Goal: Transaction & Acquisition: Purchase product/service

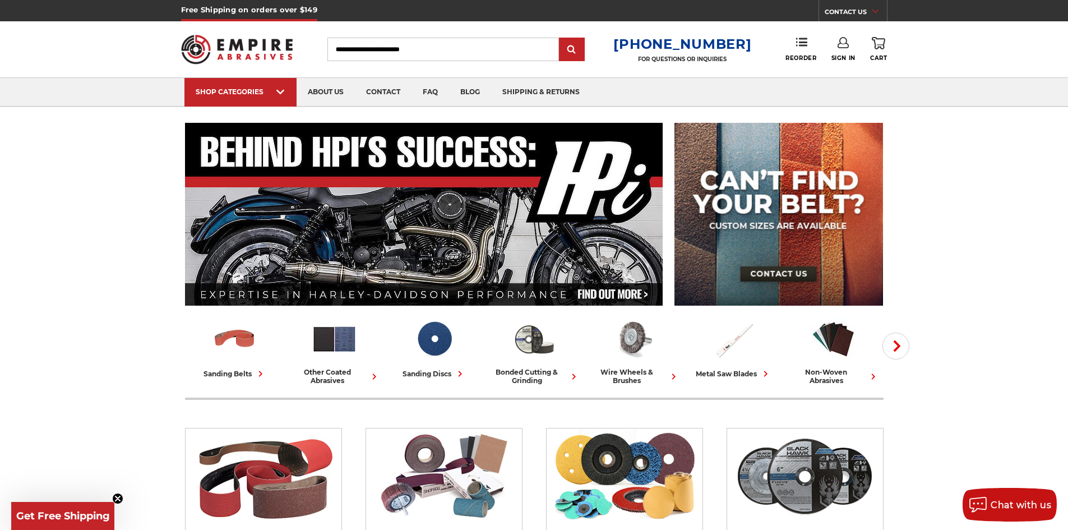
click at [373, 47] on input "Search" at bounding box center [442, 50] width 231 height 24
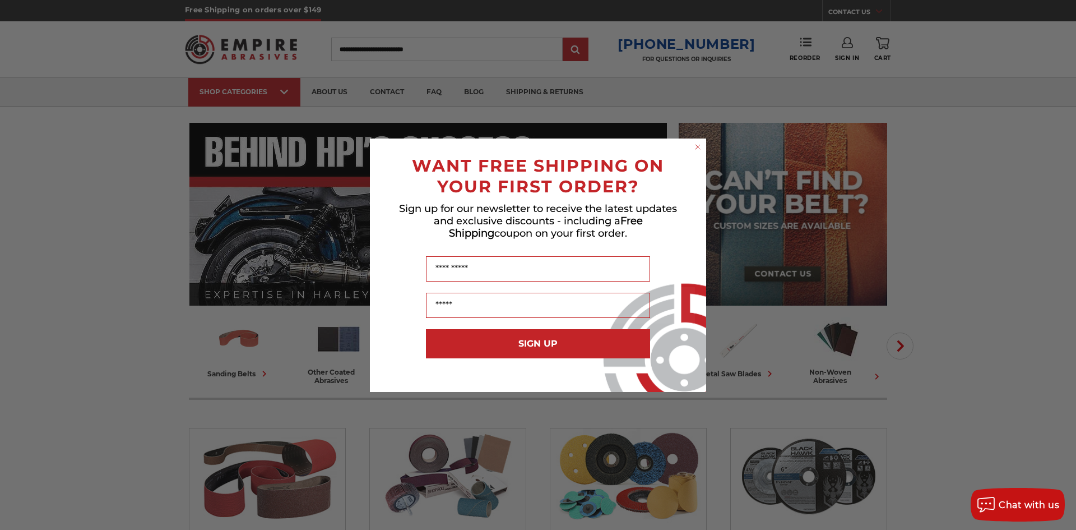
click at [698, 147] on icon "Close dialog" at bounding box center [698, 147] width 4 height 4
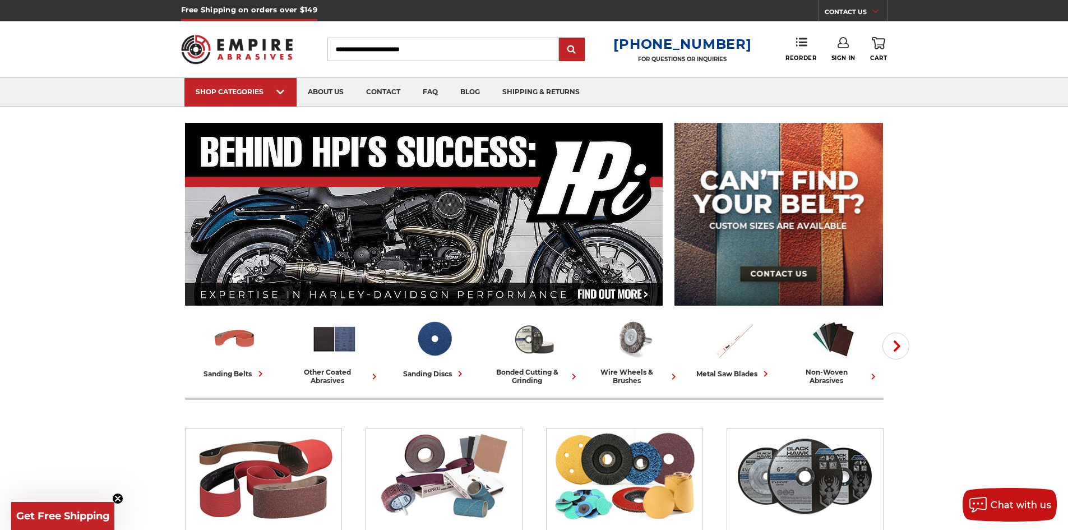
scroll to position [224, 0]
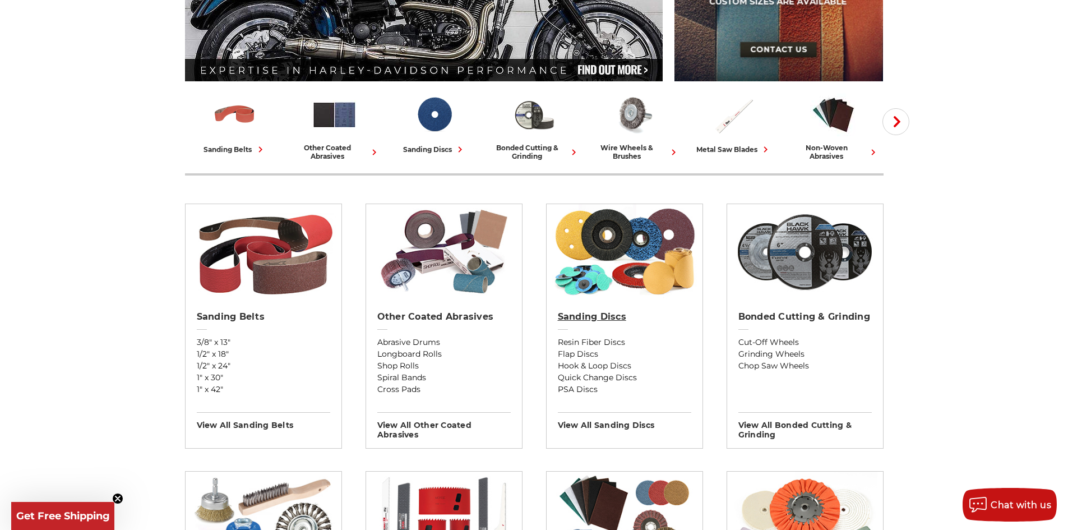
click at [656, 326] on link "Sanding Discs" at bounding box center [624, 323] width 133 height 25
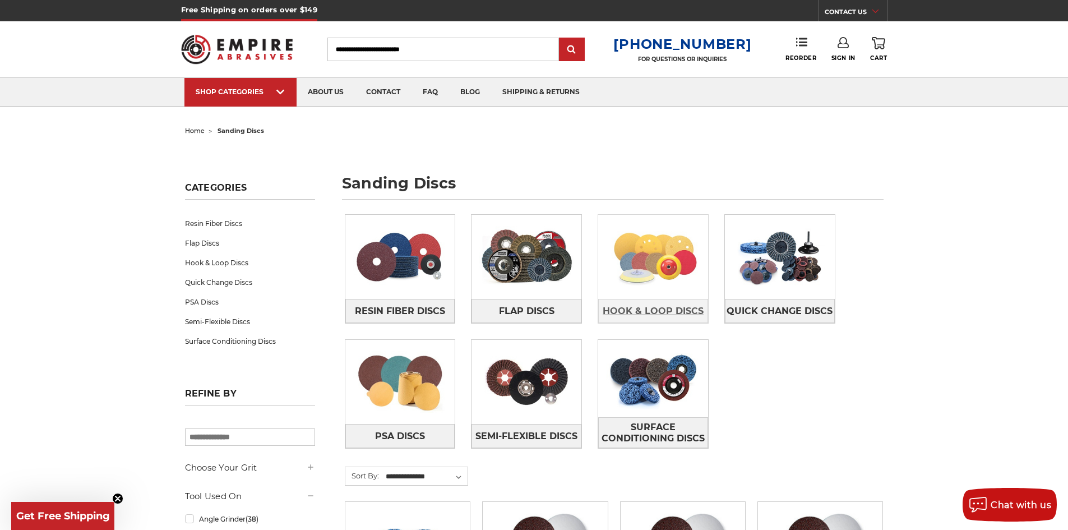
click at [674, 311] on span "Hook & Loop Discs" at bounding box center [652, 311] width 101 height 19
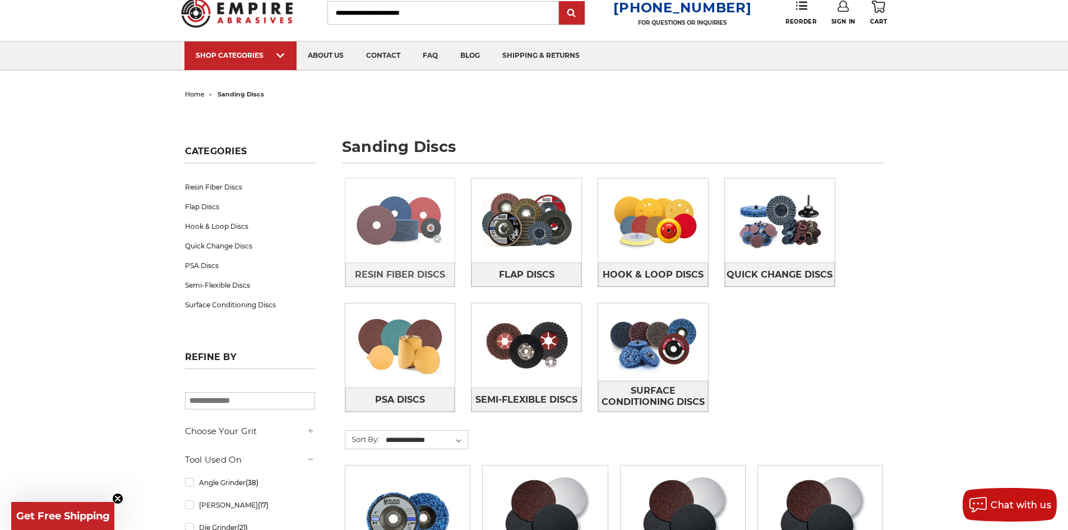
scroll to position [56, 0]
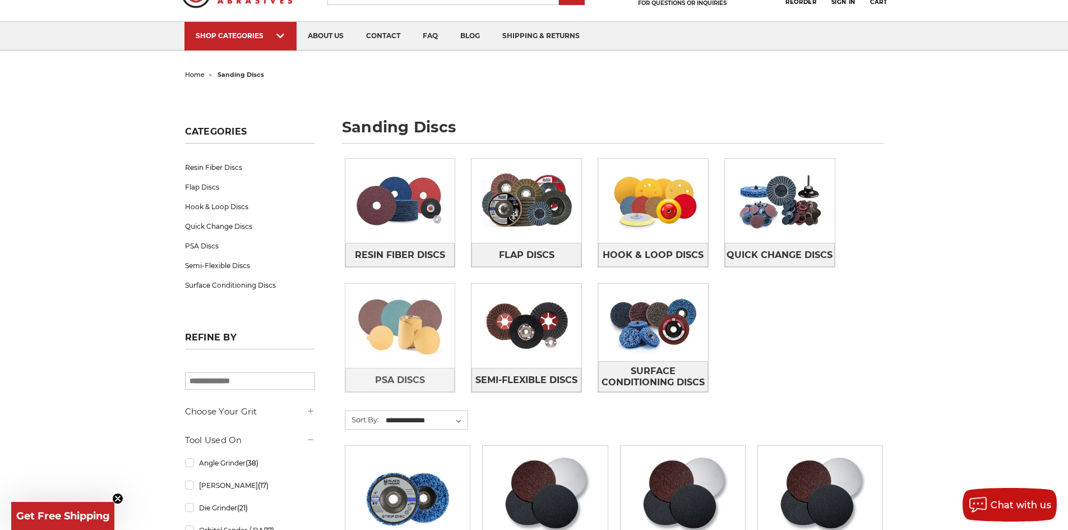
click at [383, 358] on img at bounding box center [400, 325] width 110 height 77
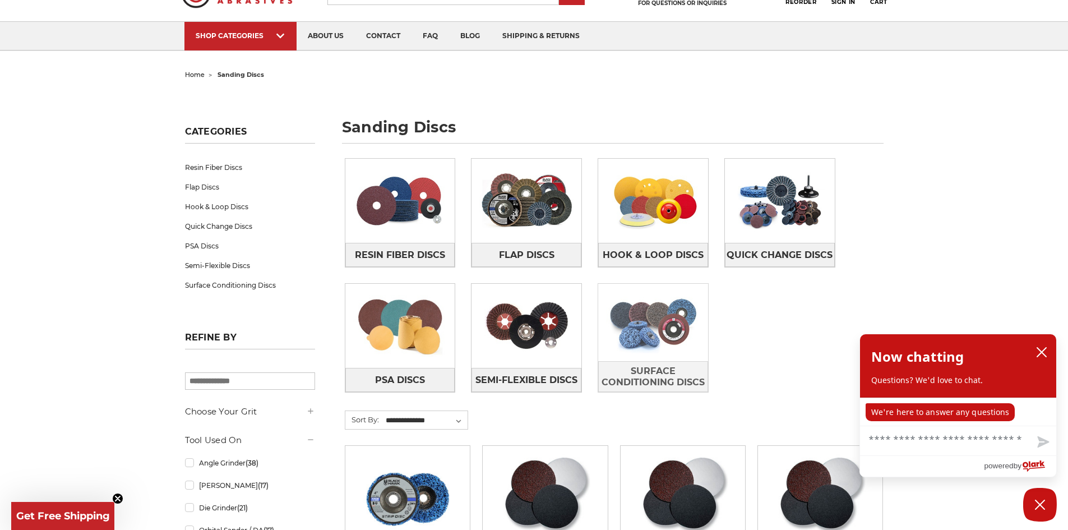
click at [652, 339] on img at bounding box center [653, 322] width 110 height 77
click at [1040, 356] on icon "close chatbox" at bounding box center [1041, 351] width 11 height 11
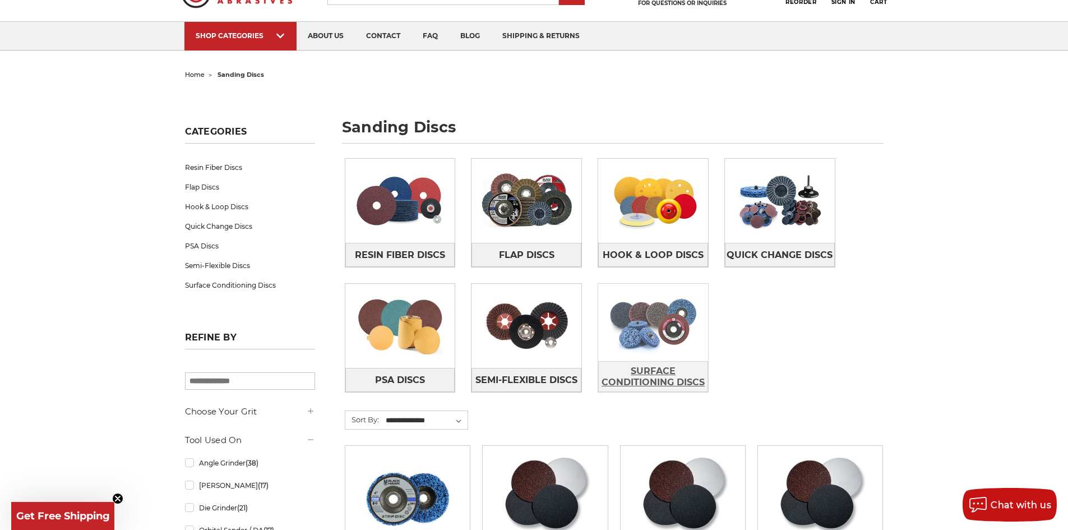
click at [663, 372] on span "Surface Conditioning Discs" at bounding box center [653, 376] width 109 height 30
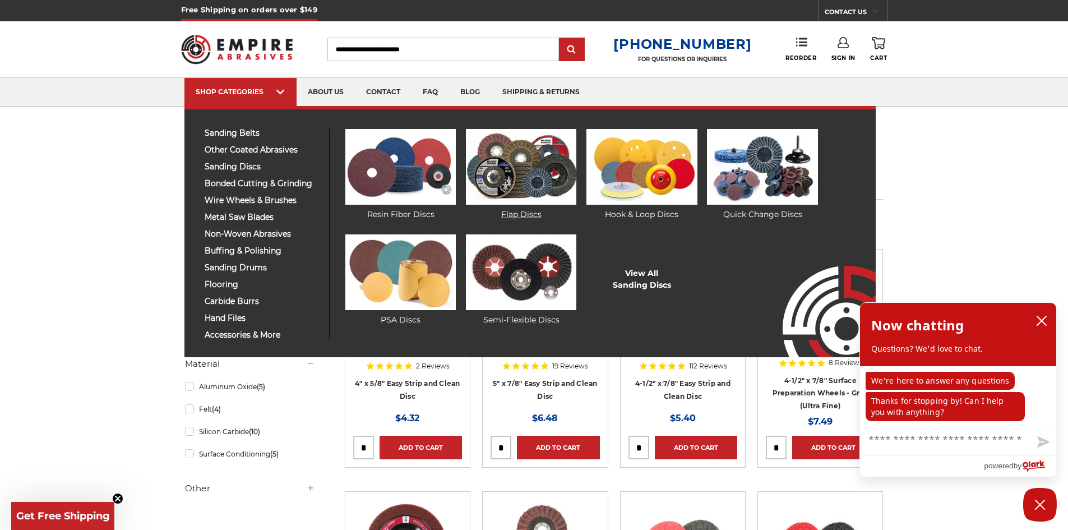
click at [532, 176] on img at bounding box center [521, 167] width 110 height 76
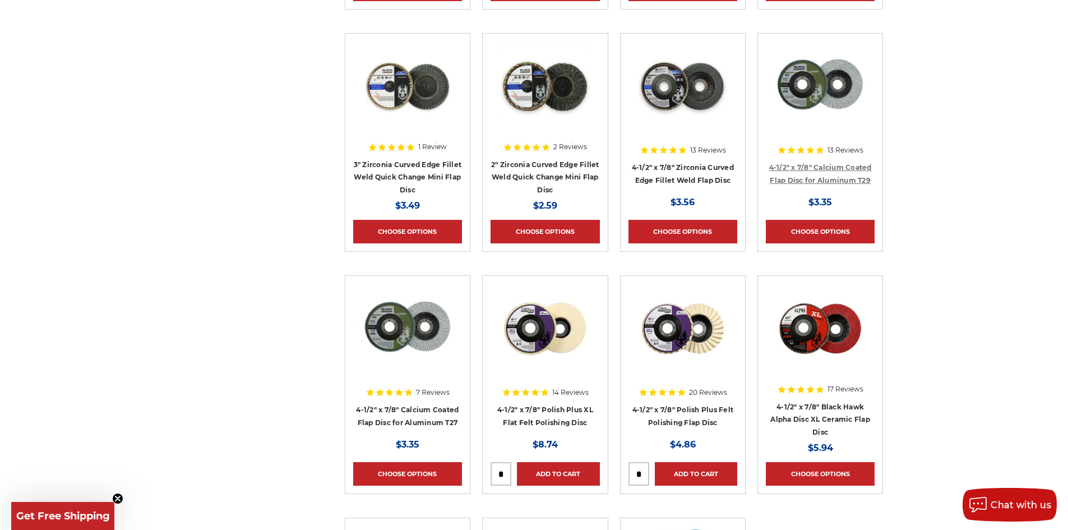
scroll to position [953, 0]
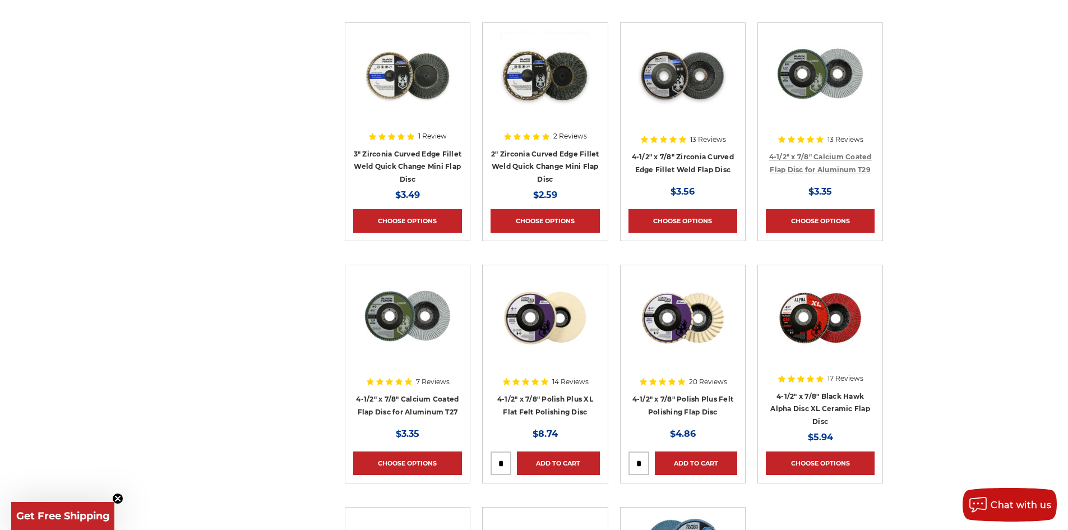
click at [818, 169] on link "4-1/2" x 7/8" Calcium Coated Flap Disc for Aluminum T29" at bounding box center [820, 162] width 103 height 21
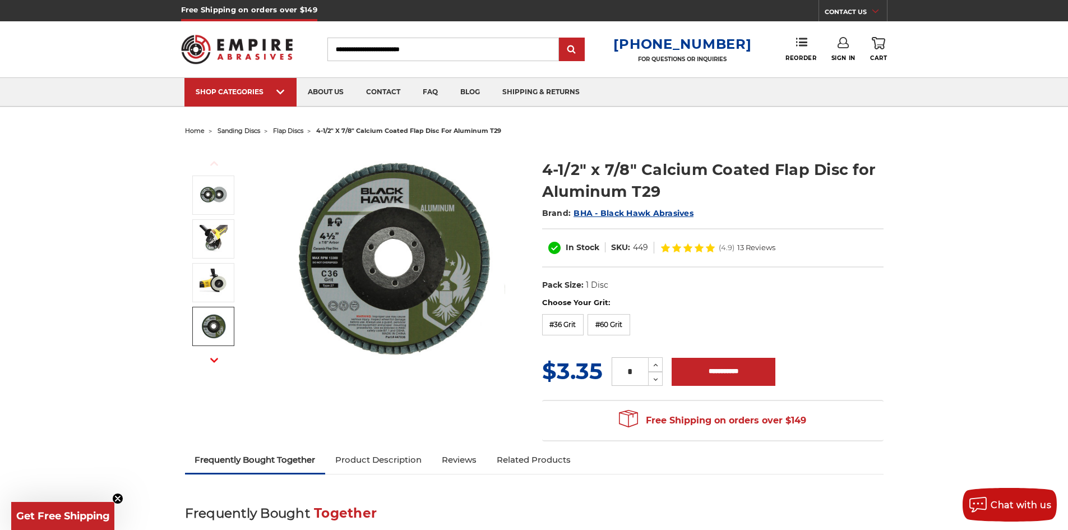
click at [216, 363] on icon "button" at bounding box center [214, 360] width 8 height 8
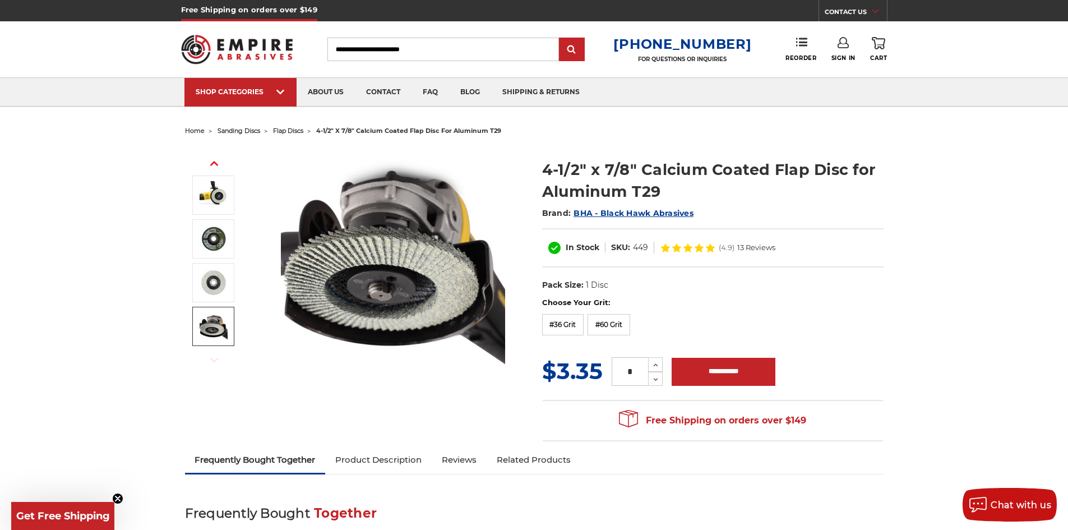
click at [212, 327] on img at bounding box center [214, 326] width 28 height 28
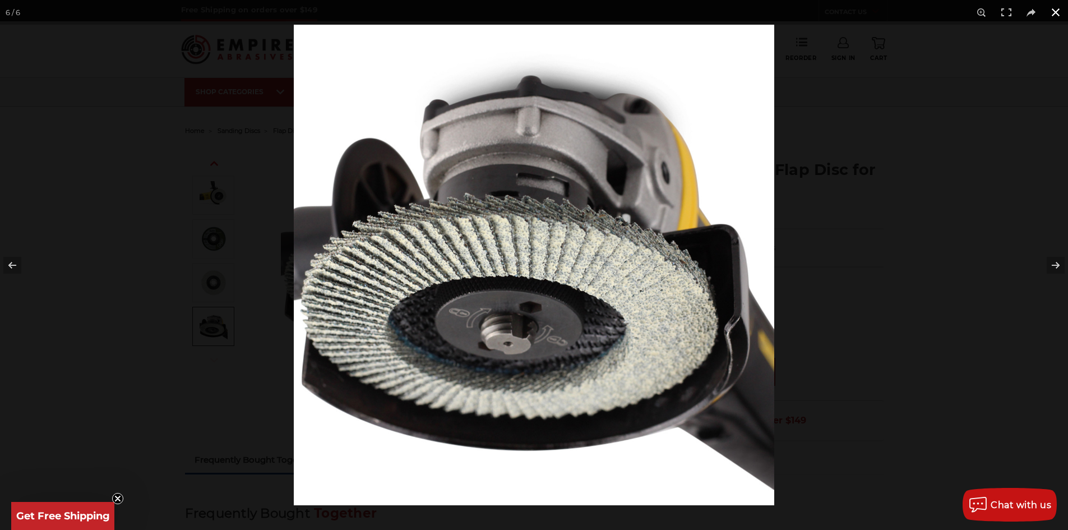
click at [1060, 14] on button at bounding box center [1055, 12] width 25 height 25
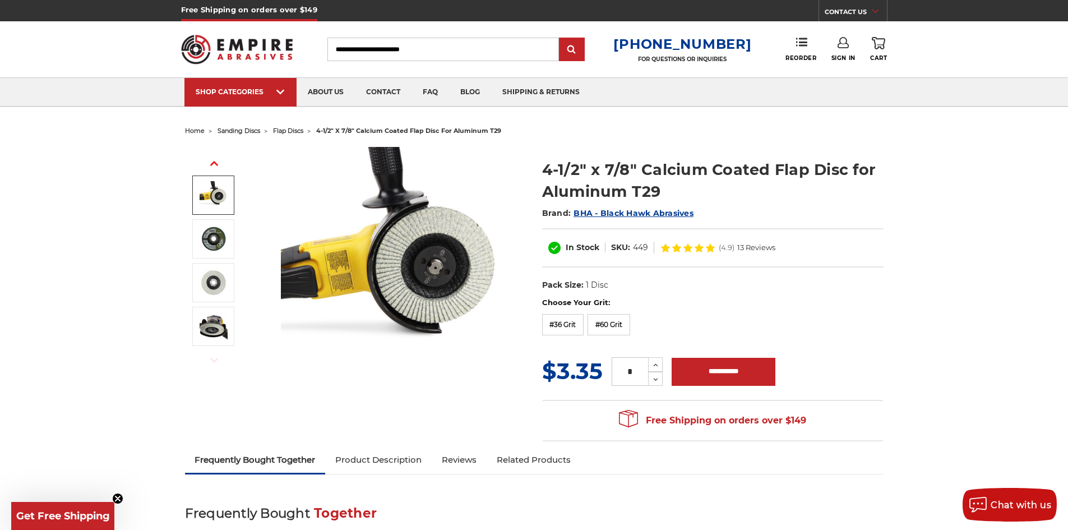
click at [209, 189] on img at bounding box center [214, 195] width 28 height 28
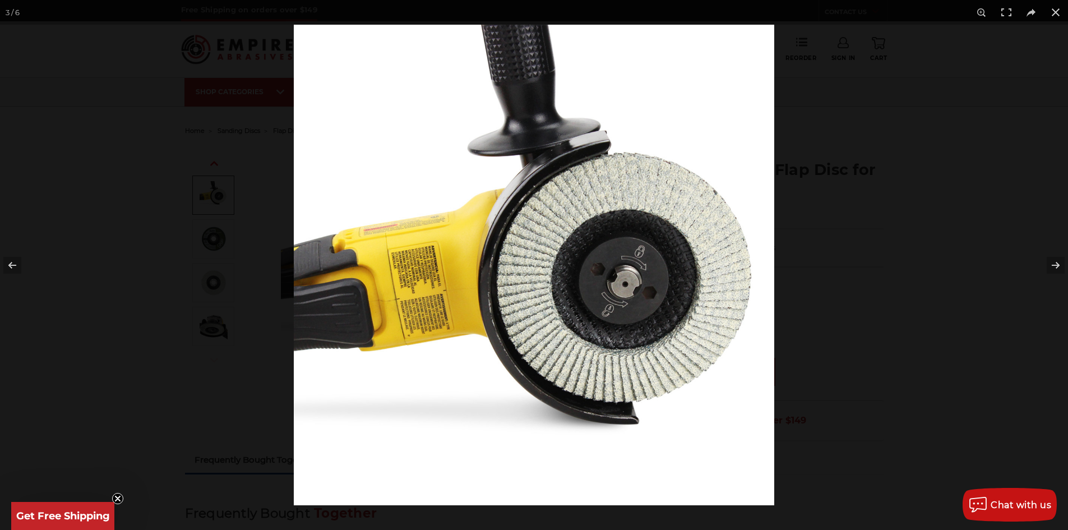
click at [208, 166] on div at bounding box center [534, 265] width 1068 height 530
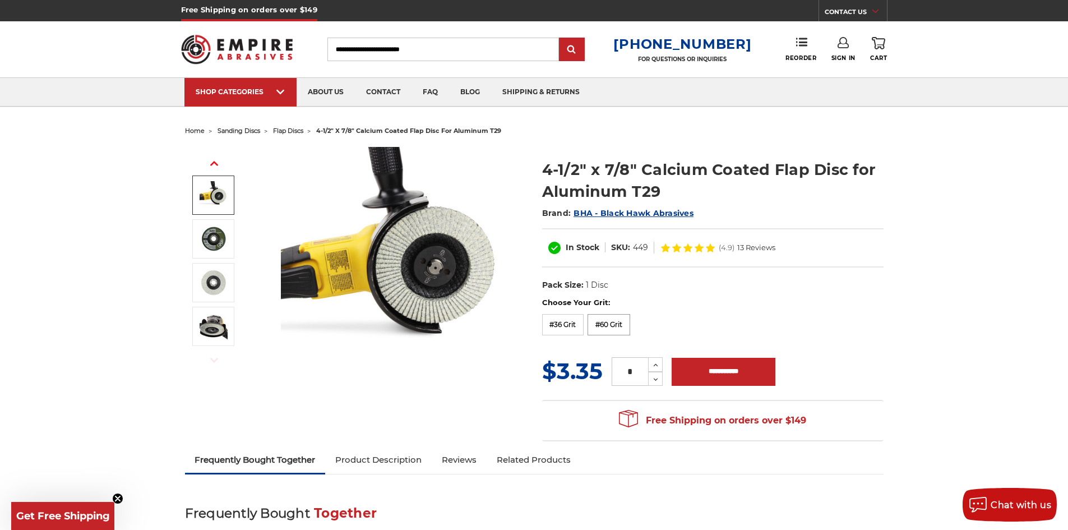
click at [609, 324] on label "#60 Grit" at bounding box center [608, 324] width 43 height 21
click at [641, 382] on input "*" at bounding box center [629, 371] width 36 height 29
type input "***"
click at [722, 369] on input "**********" at bounding box center [723, 372] width 104 height 28
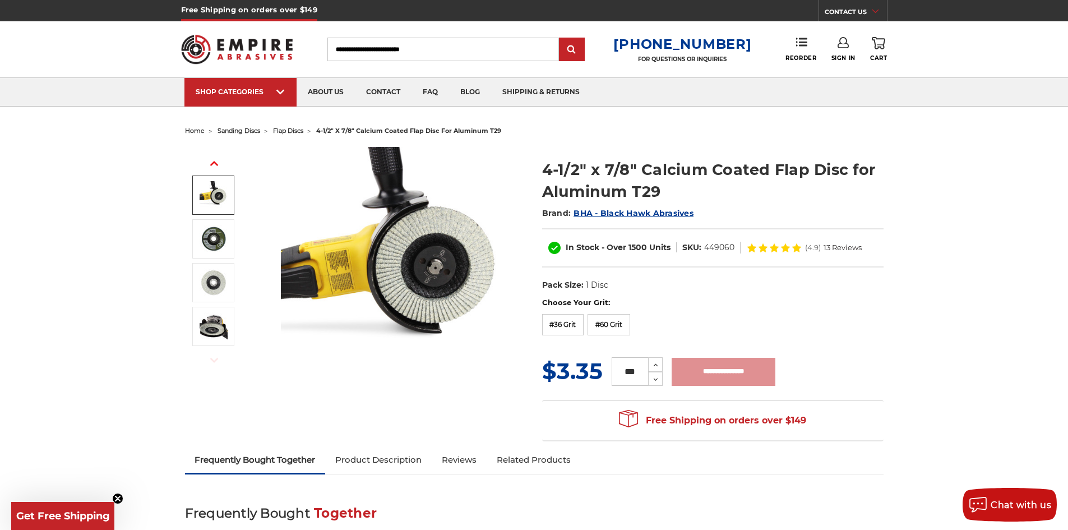
type input "**********"
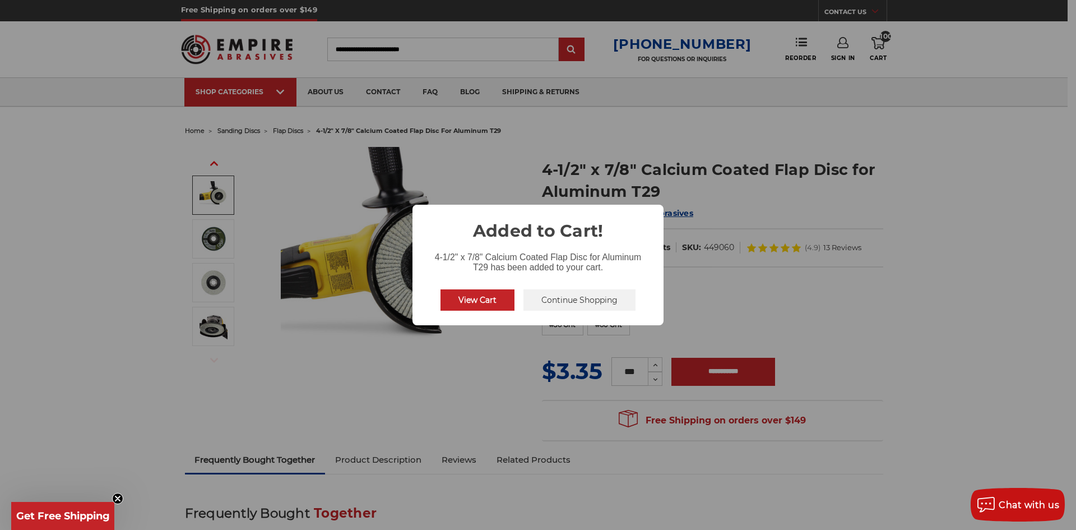
click at [489, 300] on button "View Cart" at bounding box center [478, 299] width 74 height 21
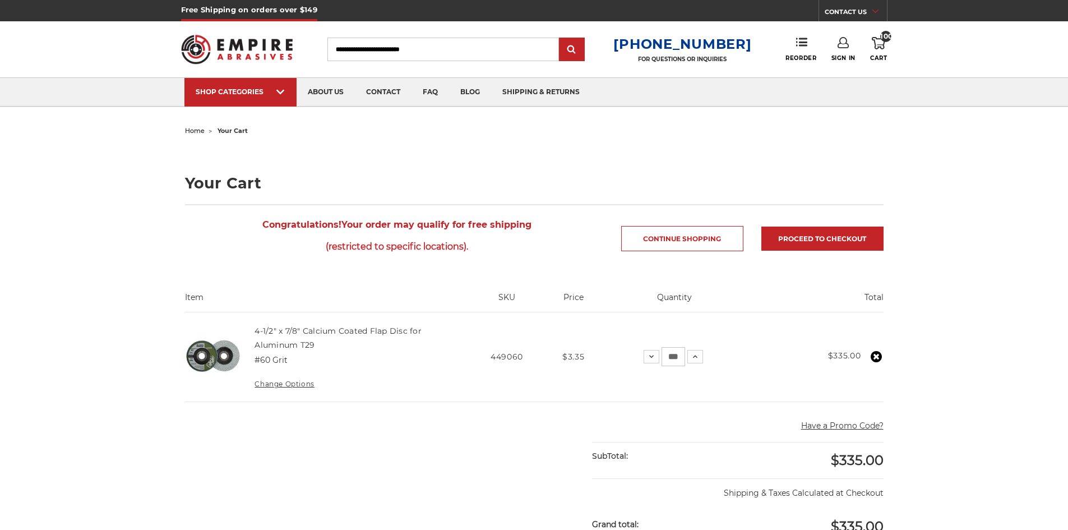
type input "**********"
click at [842, 40] on icon at bounding box center [842, 42] width 11 height 11
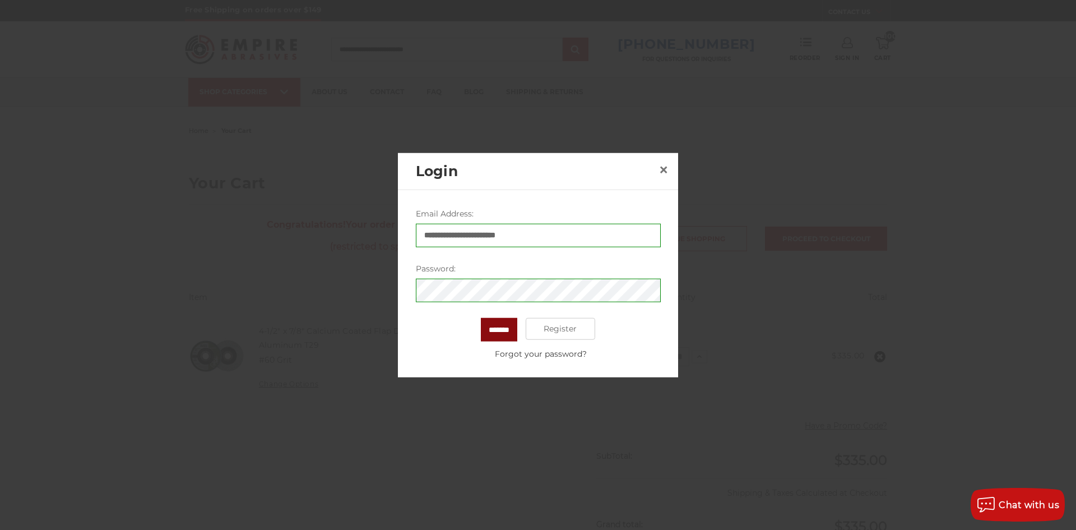
click at [481, 332] on input "*******" at bounding box center [499, 329] width 36 height 24
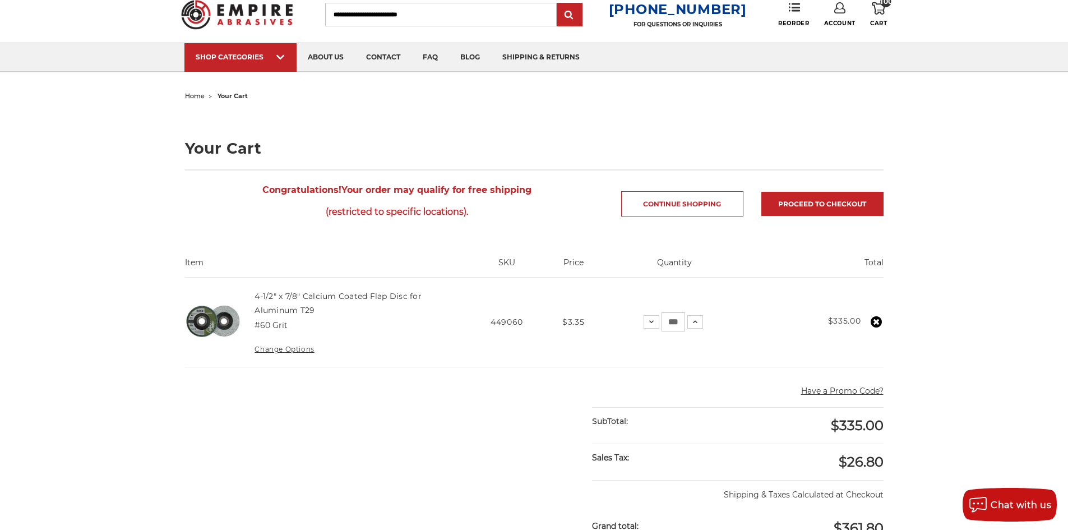
scroll to position [280, 0]
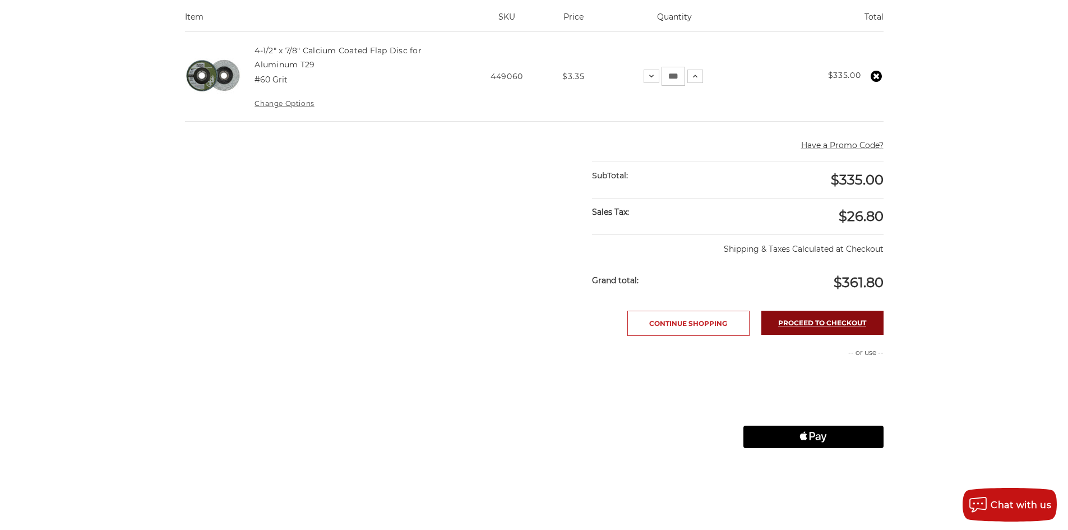
click at [826, 321] on link "Proceed to checkout" at bounding box center [822, 322] width 122 height 24
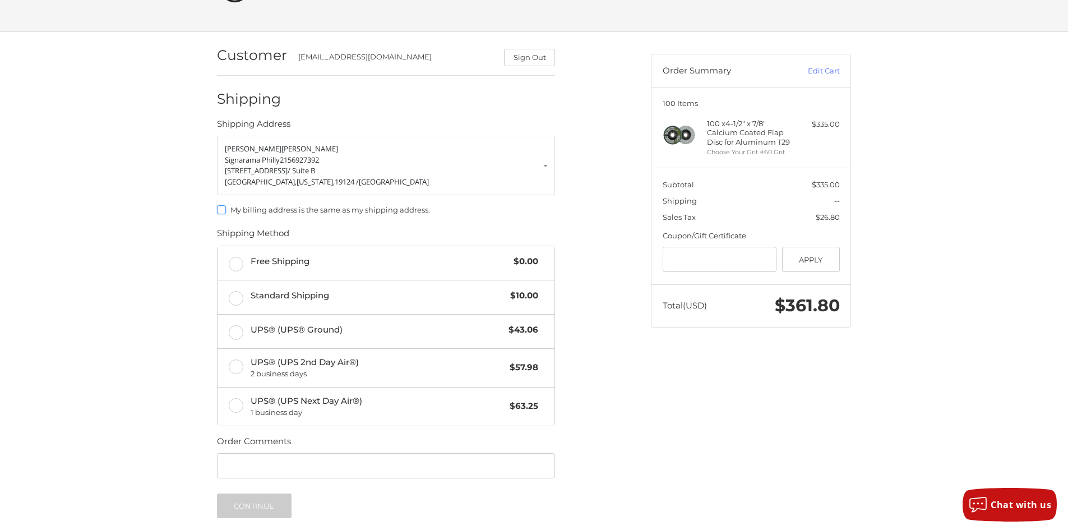
scroll to position [112, 0]
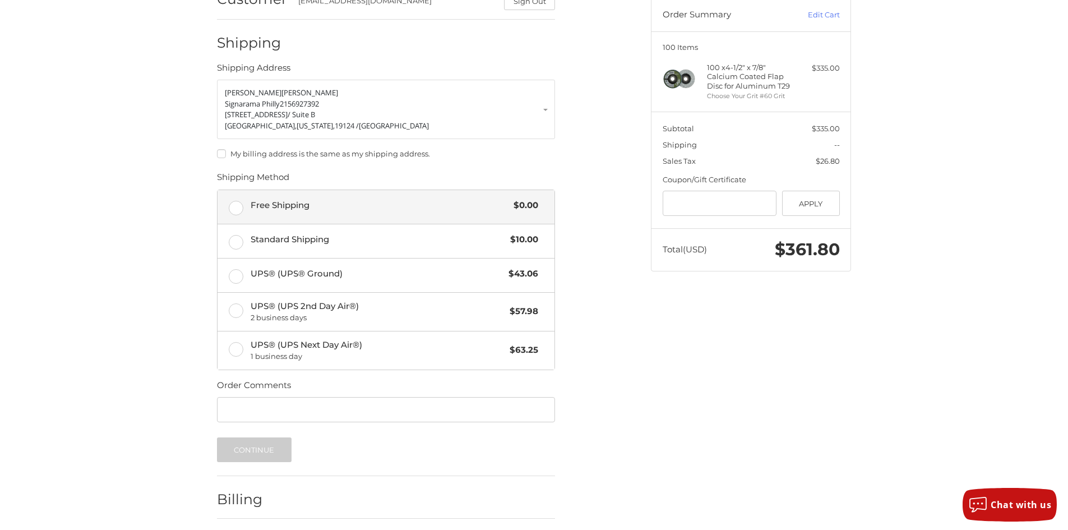
click at [246, 206] on label "Free Shipping $0.00" at bounding box center [385, 207] width 337 height 34
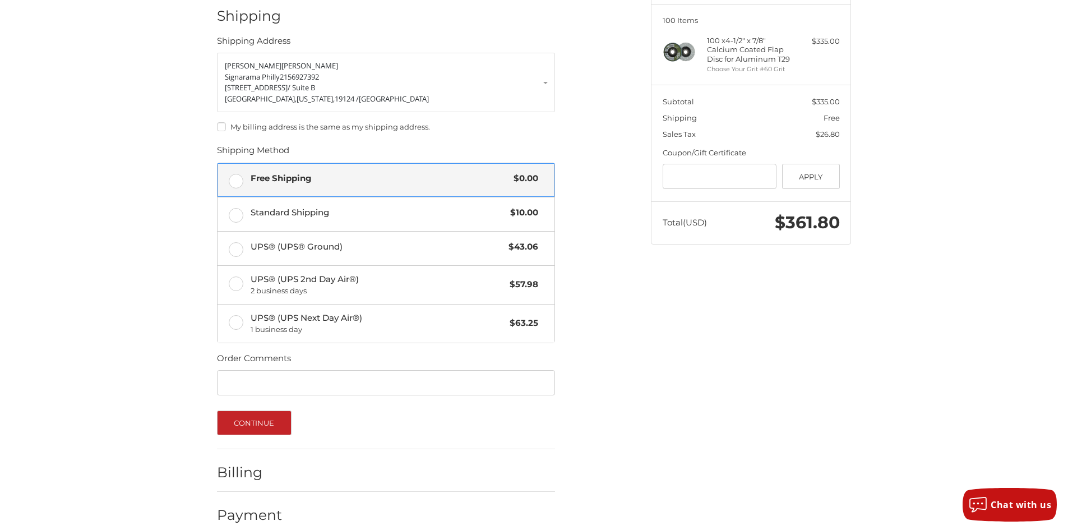
scroll to position [154, 0]
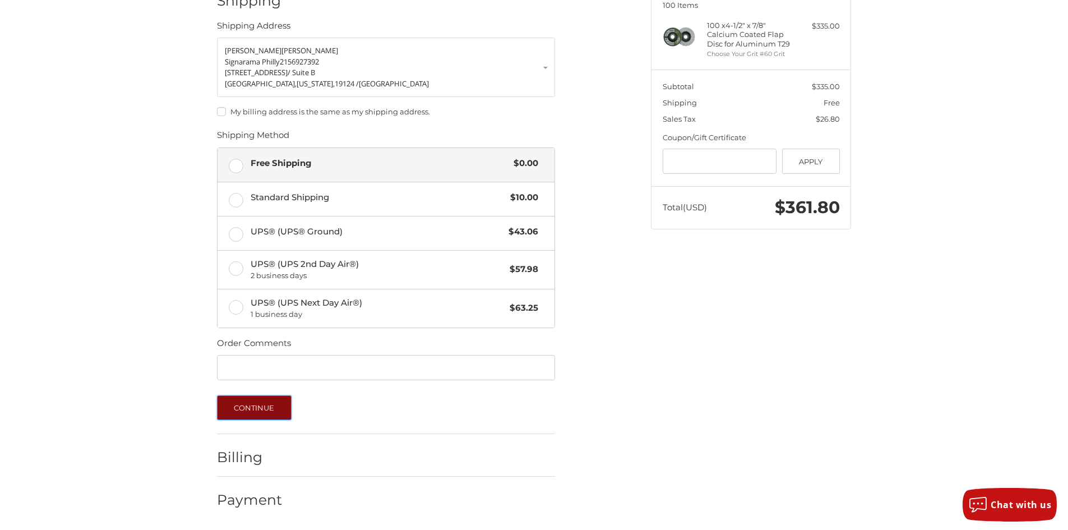
click at [245, 409] on button "Continue" at bounding box center [254, 407] width 75 height 25
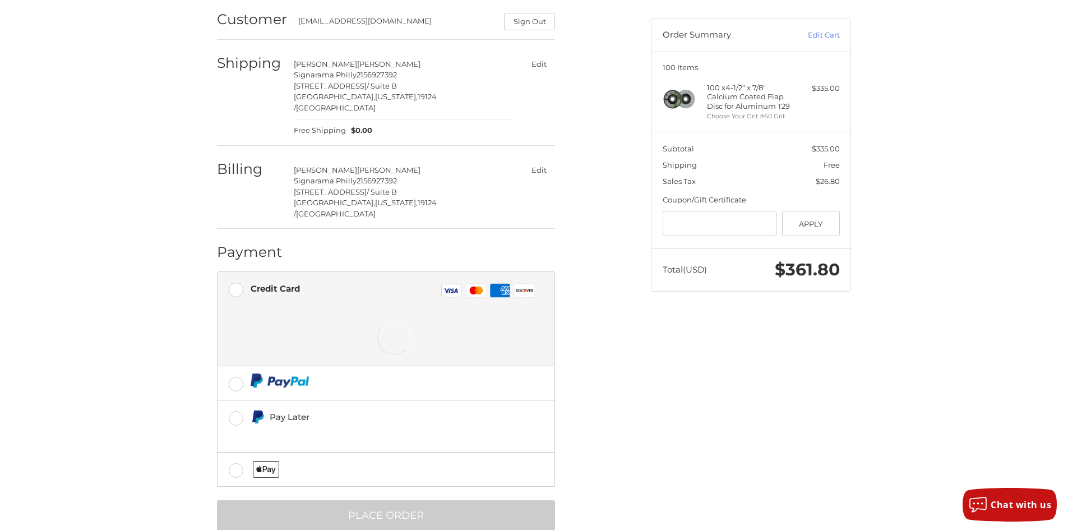
scroll to position [96, 0]
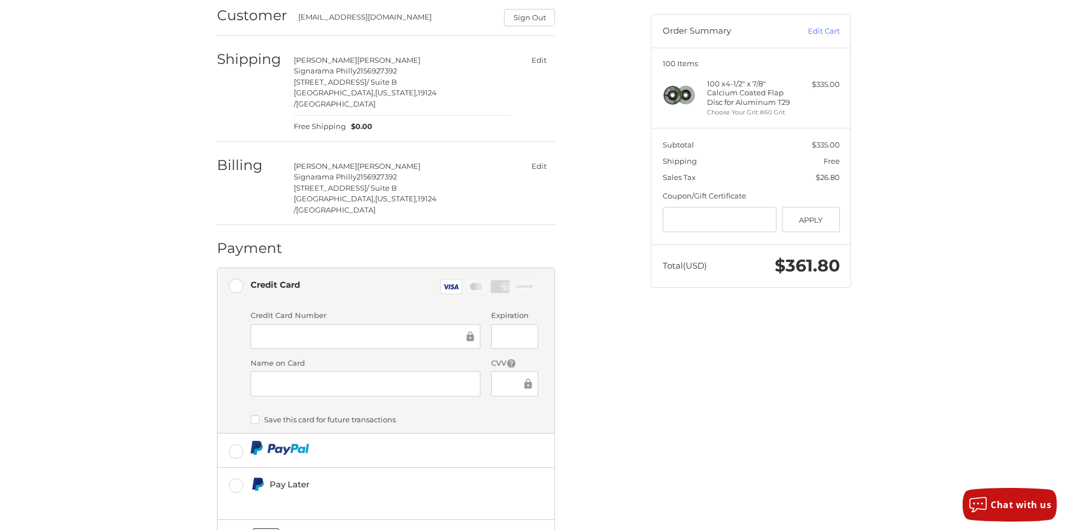
click at [600, 378] on div "Customer signs@signaramaphilly.com Sign Out Shipping Hassan Qureshi Signarama P…" at bounding box center [425, 301] width 434 height 619
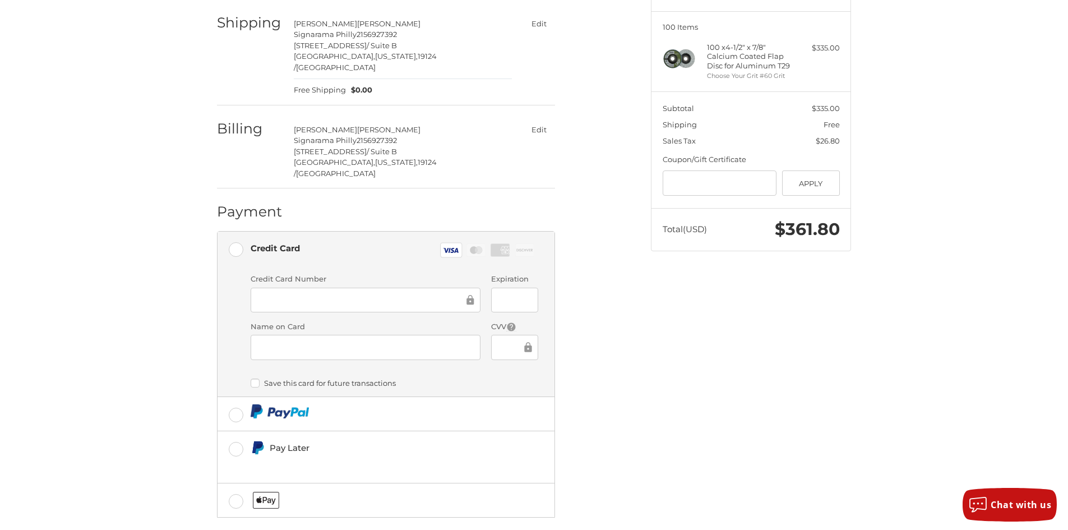
scroll to position [167, 0]
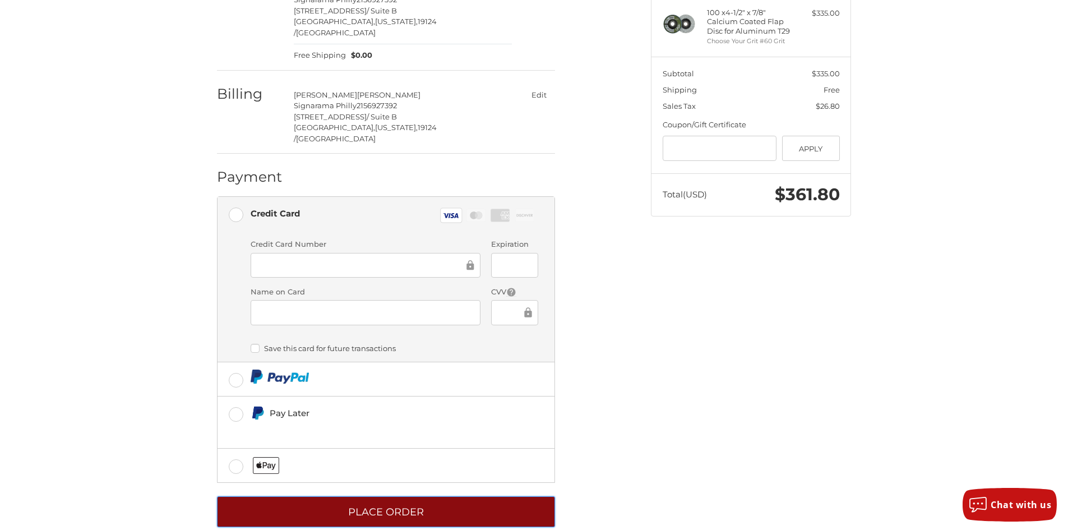
click at [322, 496] on button "Place Order" at bounding box center [386, 511] width 338 height 31
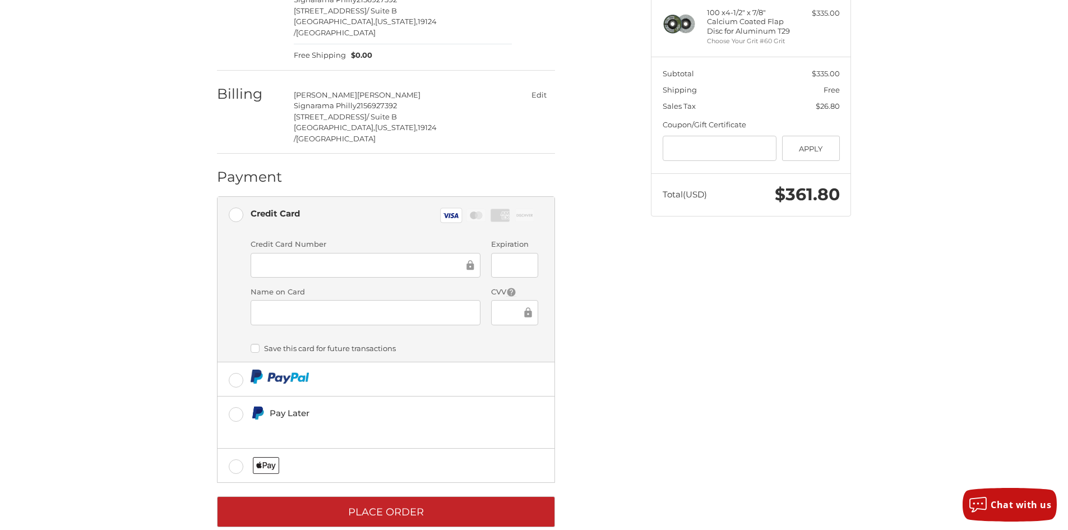
click at [877, 338] on div "Customer signs@signaramaphilly.com Sign Out Shipping Hassan Qureshi Signarama P…" at bounding box center [534, 236] width 1068 height 630
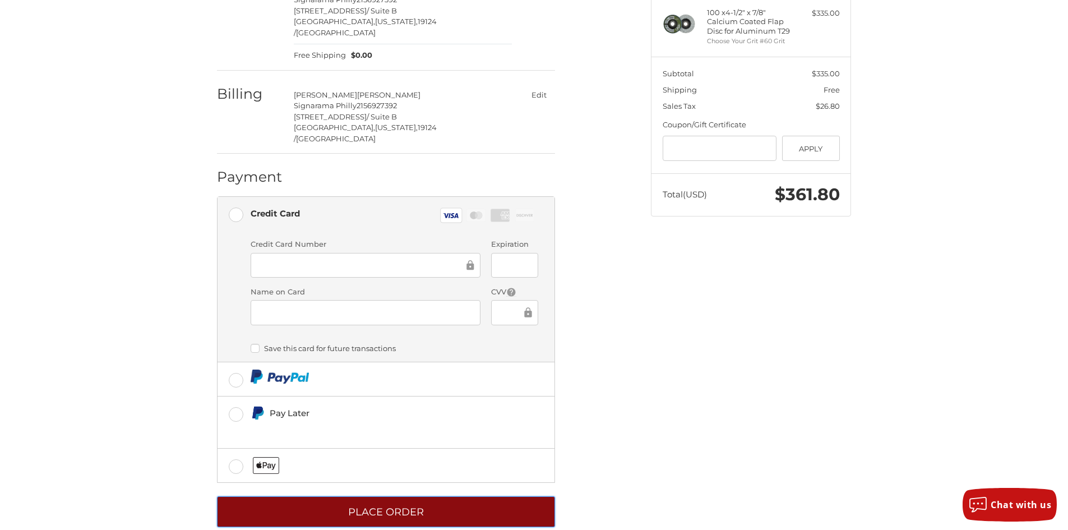
click at [401, 503] on button "Place Order" at bounding box center [386, 511] width 338 height 31
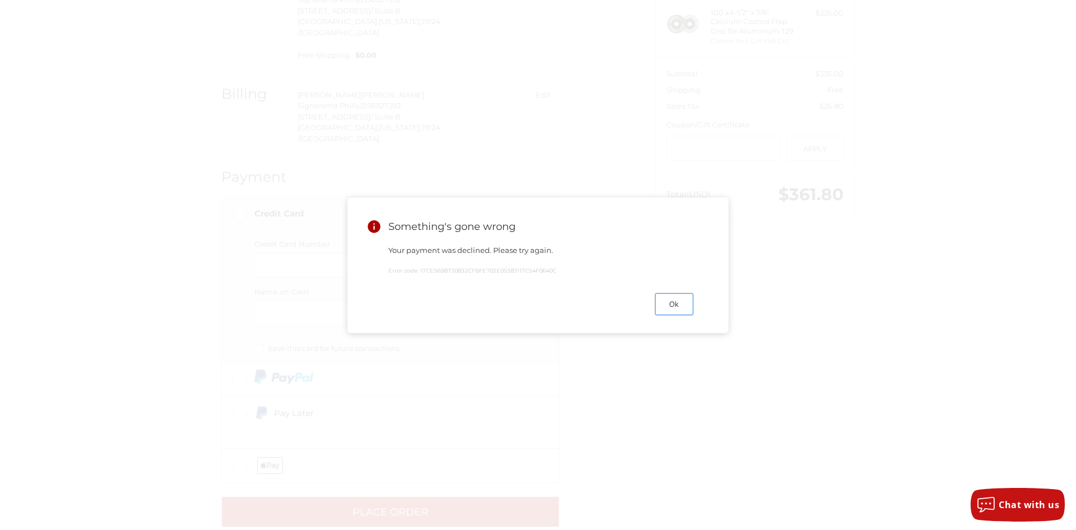
click at [673, 314] on button "Ok" at bounding box center [674, 304] width 38 height 22
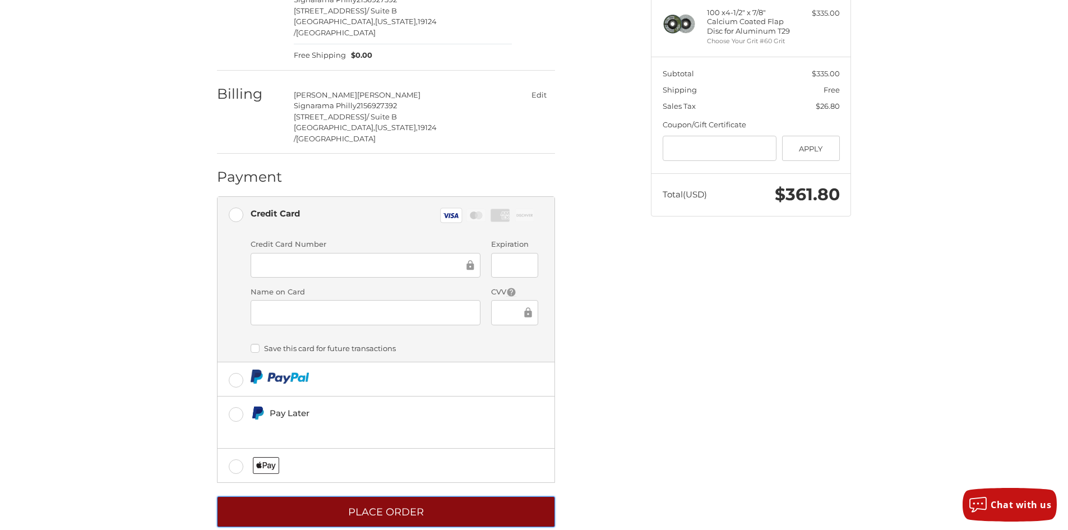
click at [382, 496] on button "Place Order" at bounding box center [386, 511] width 338 height 31
